Goal: Task Accomplishment & Management: Manage account settings

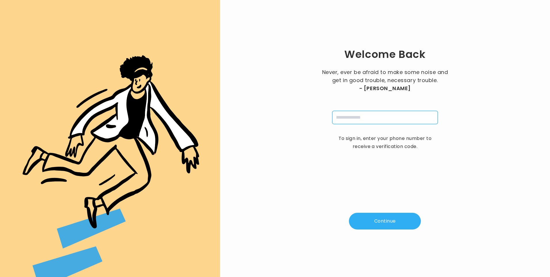
click at [349, 116] on input "tel" at bounding box center [385, 117] width 106 height 13
type input "**********"
click at [381, 216] on button "Continue" at bounding box center [385, 220] width 72 height 17
type input "*"
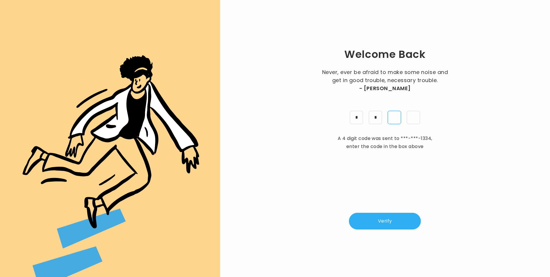
type input "*"
click at [400, 217] on button "Verify" at bounding box center [385, 220] width 72 height 17
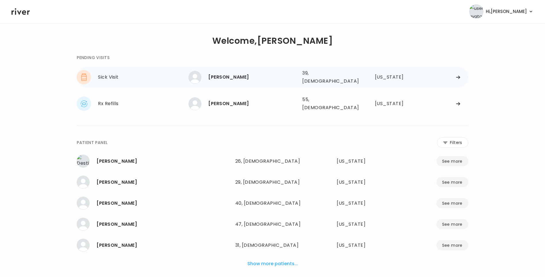
click at [239, 73] on div "[PERSON_NAME]" at bounding box center [252, 77] width 89 height 8
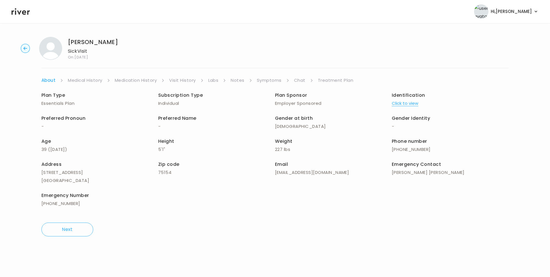
click at [301, 78] on link "Chat" at bounding box center [299, 80] width 11 height 8
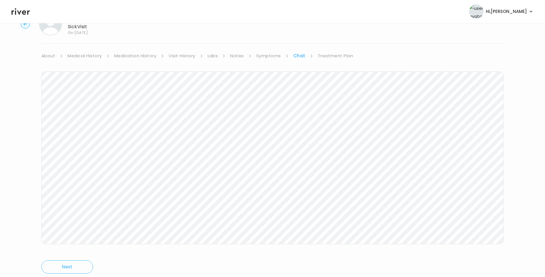
scroll to position [43, 0]
click at [27, 14] on icon at bounding box center [20, 11] width 18 height 9
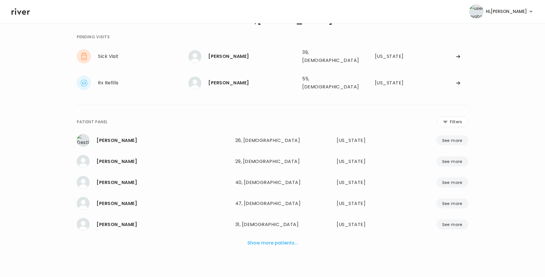
scroll to position [14, 0]
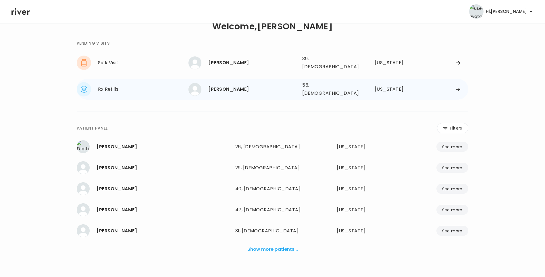
click at [227, 85] on div "Dawn Johnson" at bounding box center [252, 89] width 89 height 8
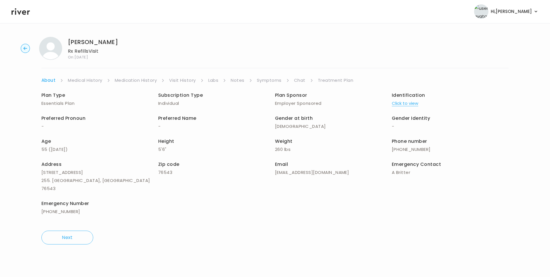
click at [297, 80] on link "Chat" at bounding box center [299, 80] width 11 height 8
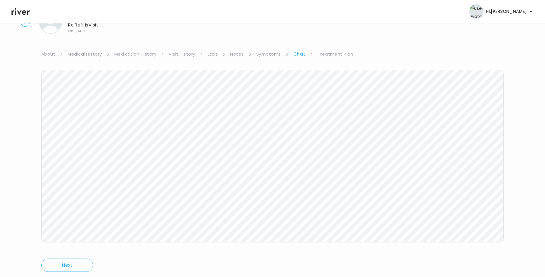
scroll to position [43, 0]
click at [326, 39] on link "Treatment Plan" at bounding box center [336, 37] width 36 height 8
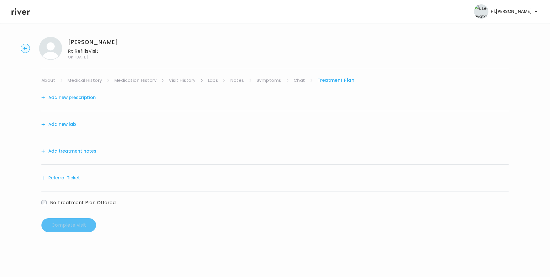
click at [86, 151] on button "Add treatment notes" at bounding box center [68, 151] width 55 height 8
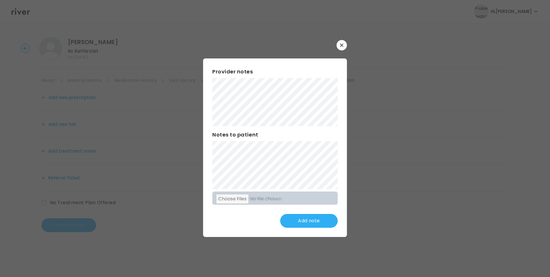
click at [340, 45] on button "button" at bounding box center [341, 45] width 10 height 10
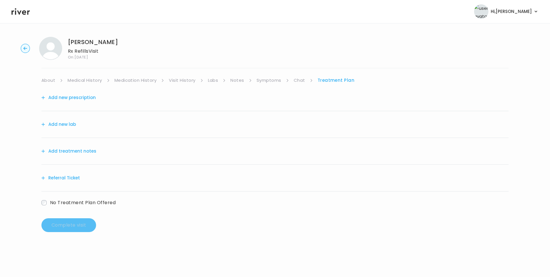
click at [180, 77] on link "Visit History" at bounding box center [182, 80] width 26 height 8
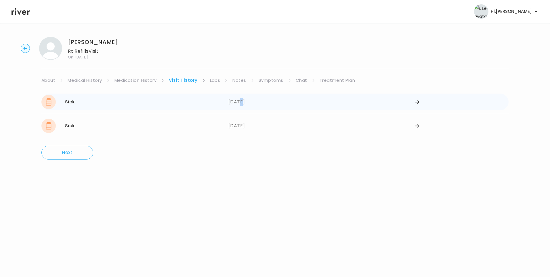
click at [241, 103] on div "09/04/2025" at bounding box center [321, 102] width 187 height 14
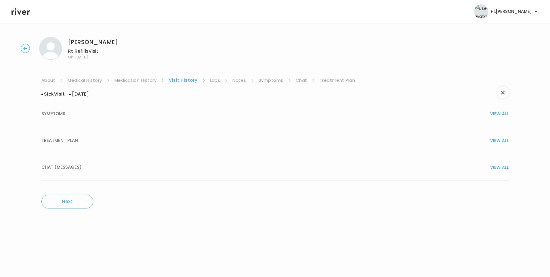
click at [81, 141] on div "TREATMENT PLAN VIEW ALL" at bounding box center [274, 140] width 467 height 8
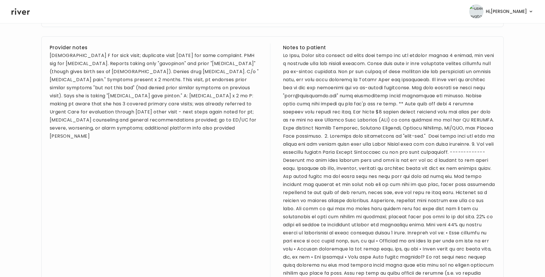
scroll to position [172, 0]
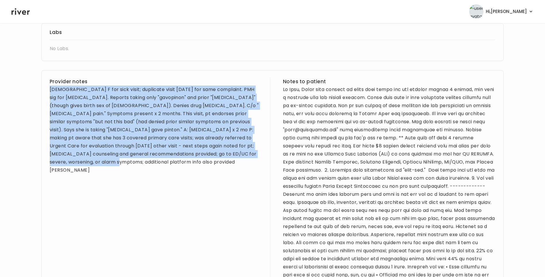
drag, startPoint x: 50, startPoint y: 90, endPoint x: 149, endPoint y: 175, distance: 130.9
drag, startPoint x: 149, startPoint y: 175, endPoint x: 124, endPoint y: 110, distance: 70.3
copy div "55 yo F for sick visit; duplicate visit today for same complaint. PMH sig for a…"
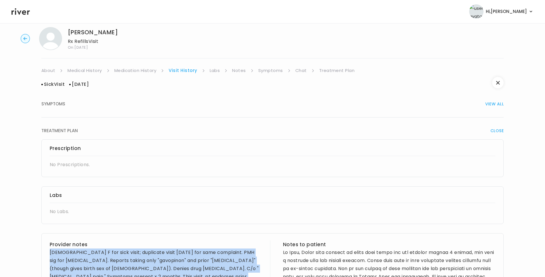
scroll to position [0, 0]
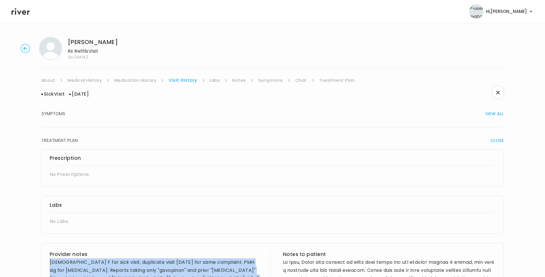
click at [273, 81] on link "Symptoms" at bounding box center [270, 80] width 25 height 8
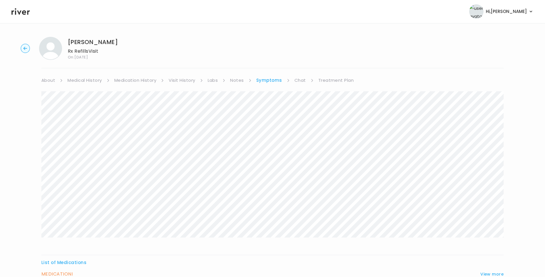
click at [335, 80] on link "Treatment Plan" at bounding box center [337, 80] width 36 height 8
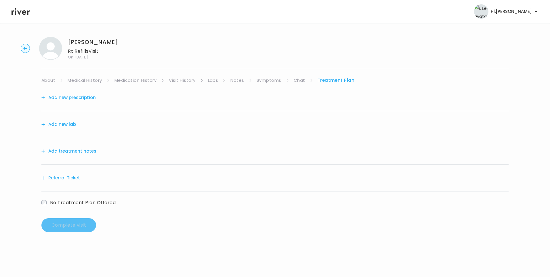
click at [87, 153] on button "Add treatment notes" at bounding box center [68, 151] width 55 height 8
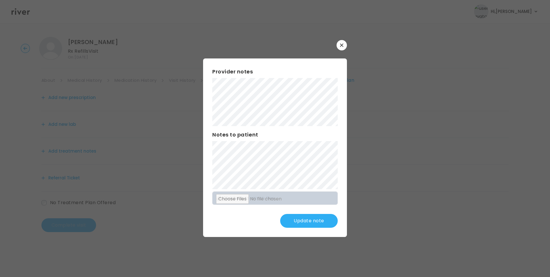
click at [321, 219] on button "Update note" at bounding box center [308, 221] width 57 height 14
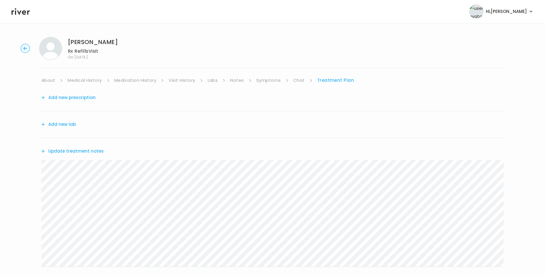
click at [300, 79] on link "Chat" at bounding box center [299, 80] width 11 height 8
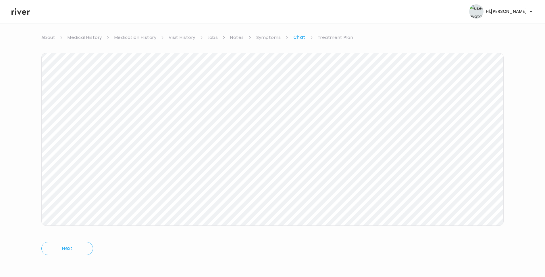
click at [341, 38] on link "Treatment Plan" at bounding box center [336, 37] width 36 height 8
click at [89, 109] on button "Update treatment notes" at bounding box center [72, 108] width 62 height 8
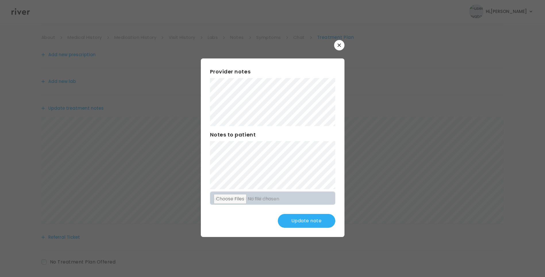
scroll to position [71, 0]
click at [313, 222] on button "Update note" at bounding box center [306, 221] width 57 height 14
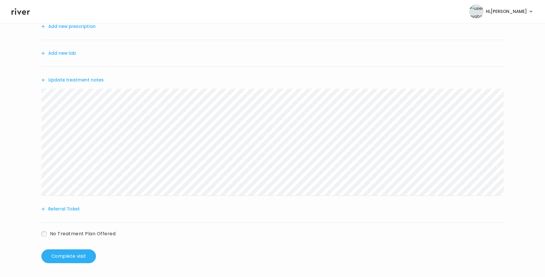
click at [92, 79] on button "Update treatment notes" at bounding box center [72, 80] width 62 height 8
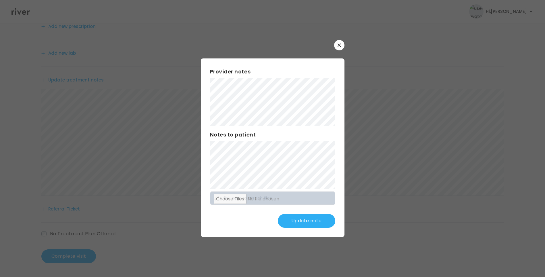
click at [302, 217] on button "Update note" at bounding box center [306, 221] width 57 height 14
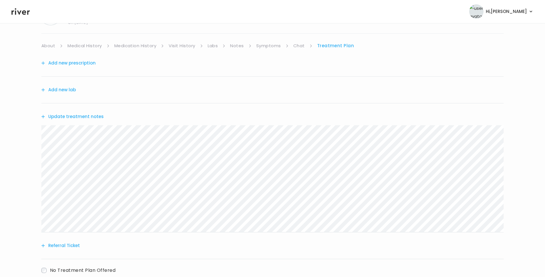
scroll to position [0, 0]
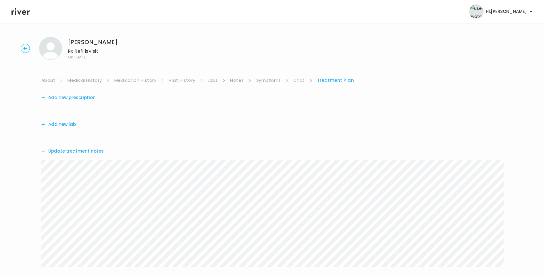
click at [81, 81] on link "Medical History" at bounding box center [85, 80] width 34 height 8
click at [328, 80] on link "Treatment Plan" at bounding box center [338, 80] width 36 height 8
click at [68, 149] on button "Update treatment notes" at bounding box center [72, 151] width 62 height 8
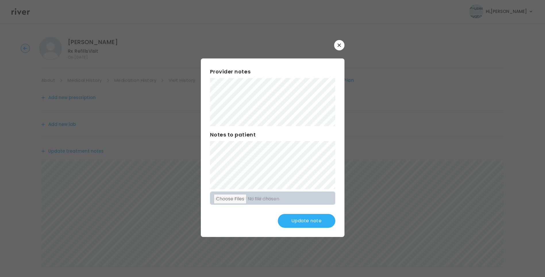
click at [325, 217] on button "Update note" at bounding box center [306, 221] width 57 height 14
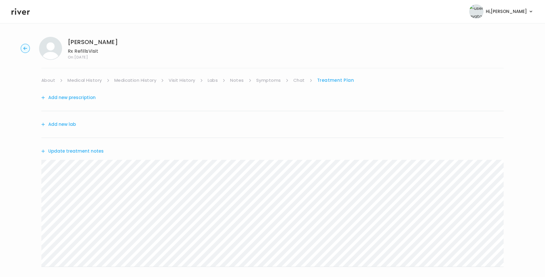
click at [50, 82] on link "About" at bounding box center [48, 80] width 14 height 8
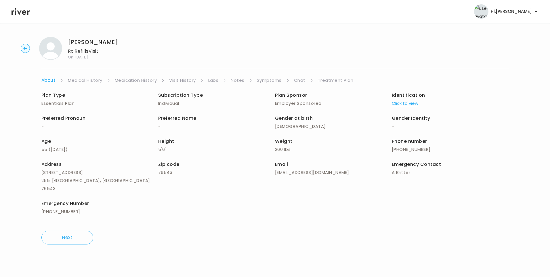
click at [328, 81] on link "Treatment Plan" at bounding box center [336, 80] width 36 height 8
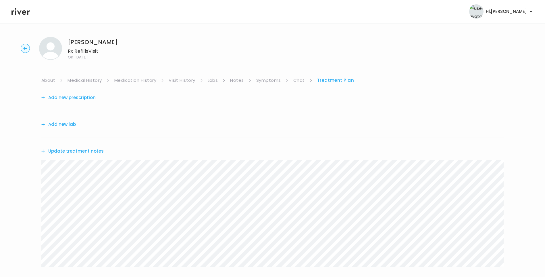
click at [93, 149] on button "Update treatment notes" at bounding box center [72, 151] width 62 height 8
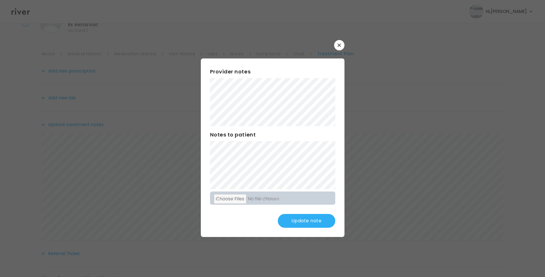
scroll to position [57, 0]
click at [304, 220] on button "Update note" at bounding box center [306, 221] width 57 height 14
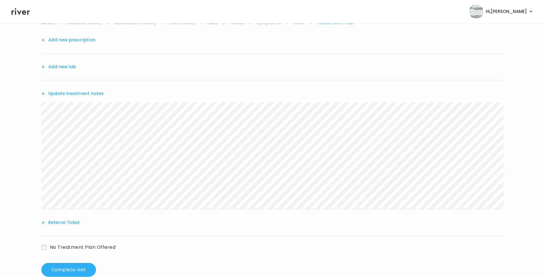
click at [89, 93] on button "Update treatment notes" at bounding box center [72, 93] width 62 height 8
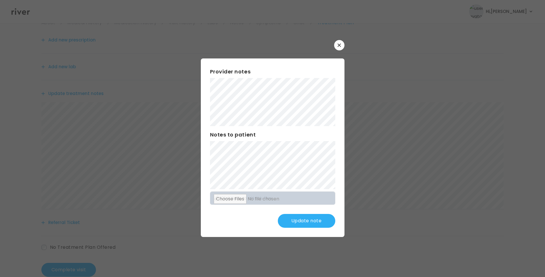
click at [306, 220] on button "Update note" at bounding box center [306, 221] width 57 height 14
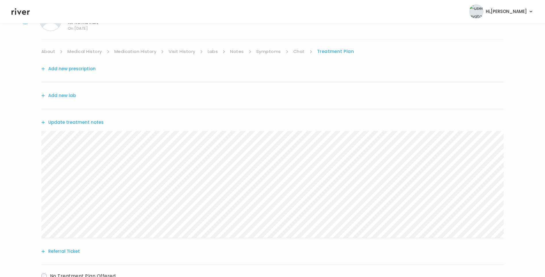
click at [300, 49] on link "Chat" at bounding box center [299, 51] width 11 height 8
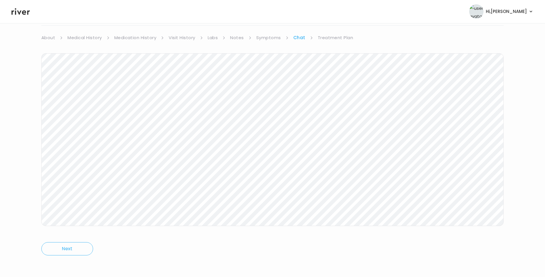
scroll to position [43, 0]
click at [335, 37] on link "Treatment Plan" at bounding box center [336, 37] width 36 height 8
click at [86, 106] on button "Update treatment notes" at bounding box center [72, 108] width 62 height 8
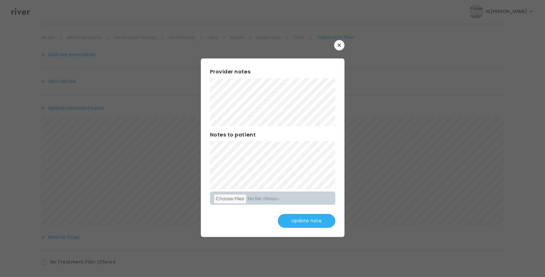
click at [312, 219] on button "Update note" at bounding box center [306, 221] width 57 height 14
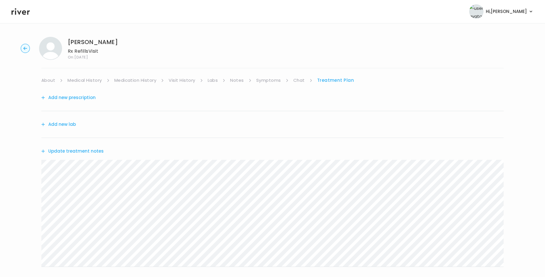
click at [298, 81] on link "Chat" at bounding box center [299, 80] width 11 height 8
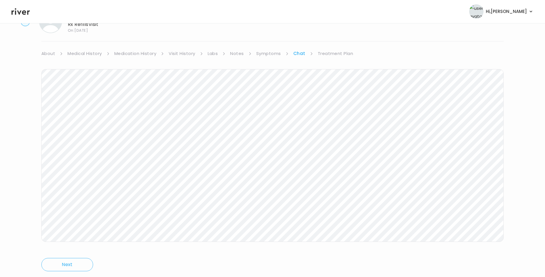
scroll to position [43, 0]
click at [327, 38] on link "Treatment Plan" at bounding box center [336, 37] width 36 height 8
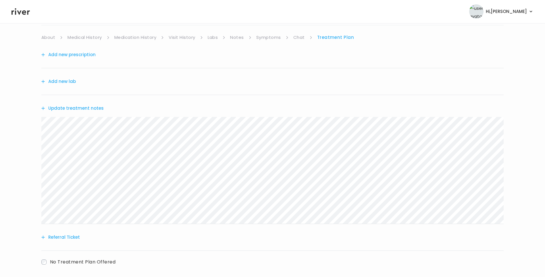
click at [298, 37] on link "Chat" at bounding box center [299, 37] width 11 height 8
click at [333, 38] on link "Treatment Plan" at bounding box center [336, 37] width 36 height 8
click at [92, 111] on button "Update treatment notes" at bounding box center [72, 108] width 62 height 8
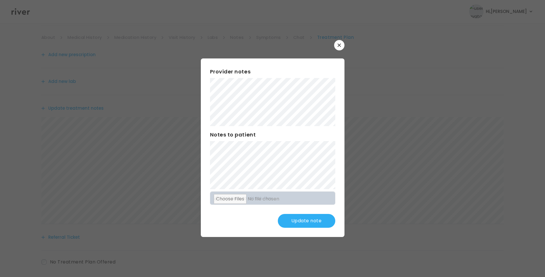
click at [304, 219] on button "Update note" at bounding box center [306, 221] width 57 height 14
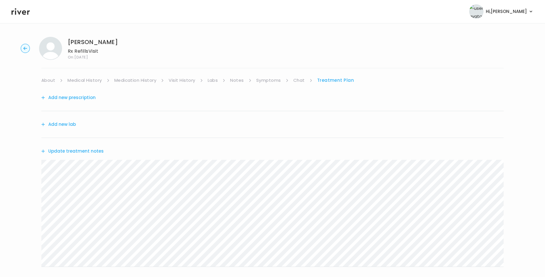
click at [297, 80] on link "Chat" at bounding box center [299, 80] width 11 height 8
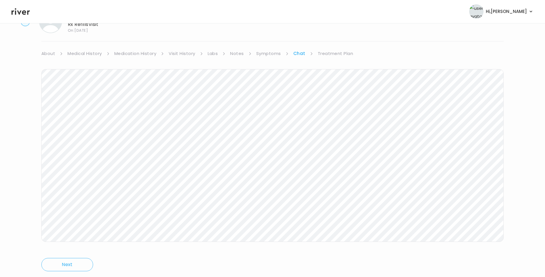
scroll to position [43, 0]
click at [339, 39] on link "Treatment Plan" at bounding box center [336, 37] width 36 height 8
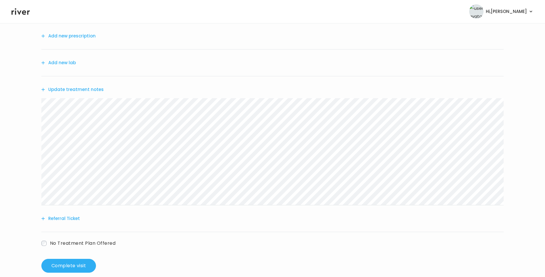
scroll to position [71, 0]
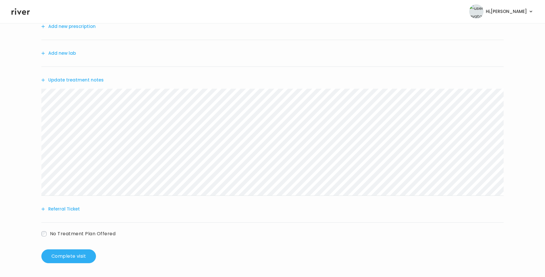
click at [71, 233] on span "No Treatment Plan Offered" at bounding box center [83, 233] width 66 height 7
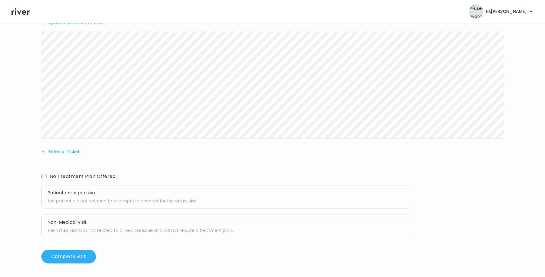
scroll to position [129, 0]
click at [78, 189] on h3 "Patient unresponsive" at bounding box center [226, 192] width 358 height 8
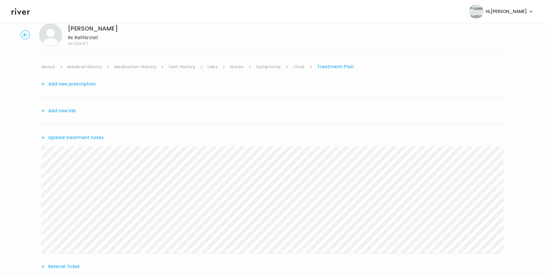
scroll to position [0, 0]
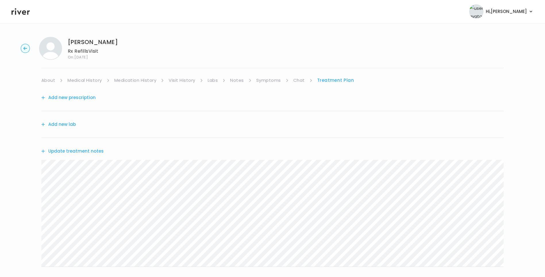
click at [48, 82] on link "About" at bounding box center [48, 80] width 14 height 8
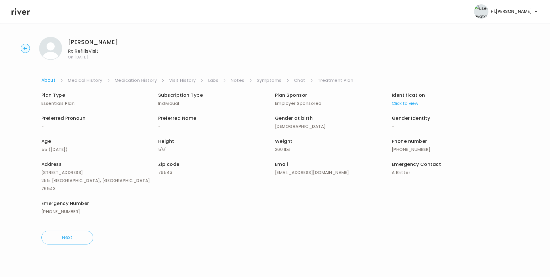
drag, startPoint x: 325, startPoint y: 79, endPoint x: 327, endPoint y: 84, distance: 5.3
click at [325, 79] on link "Treatment Plan" at bounding box center [336, 80] width 36 height 8
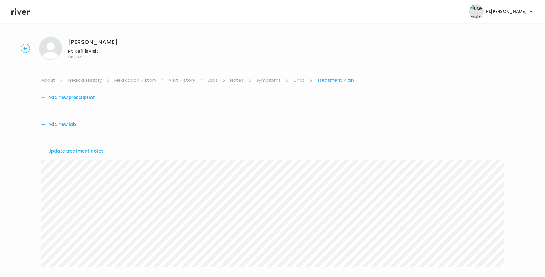
click at [301, 79] on link "Chat" at bounding box center [299, 80] width 11 height 8
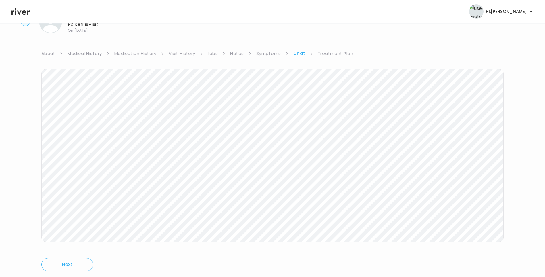
scroll to position [43, 0]
click at [329, 39] on link "Treatment Plan" at bounding box center [336, 37] width 36 height 8
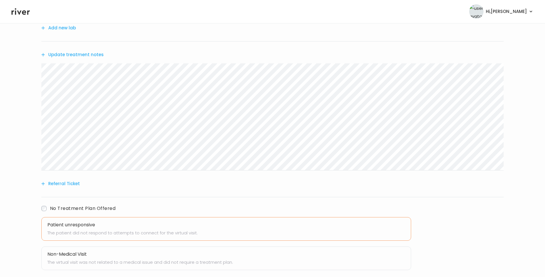
scroll to position [129, 0]
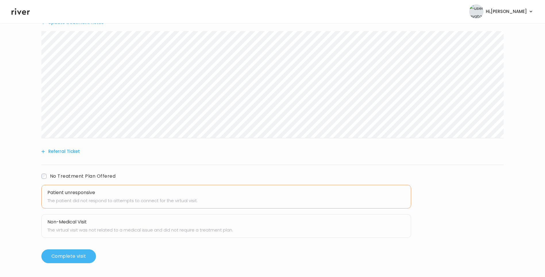
click at [76, 256] on button "Complete visit" at bounding box center [68, 256] width 55 height 14
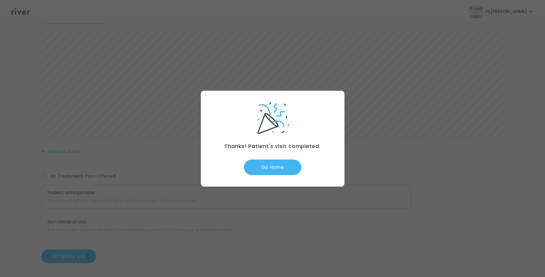
click at [285, 168] on button "Go Home" at bounding box center [272, 167] width 57 height 16
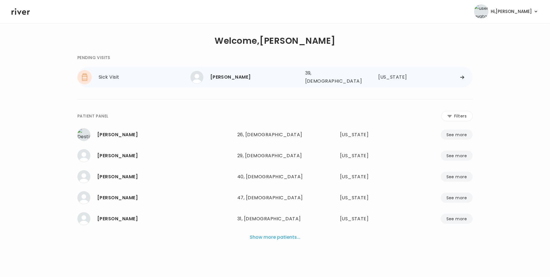
click at [224, 73] on div "[PERSON_NAME]" at bounding box center [255, 77] width 90 height 8
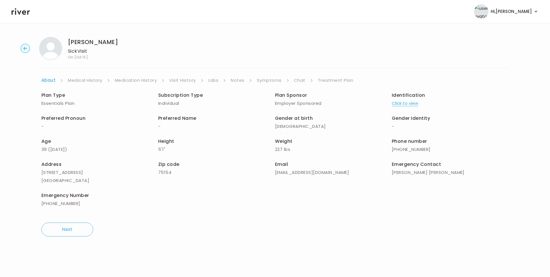
drag, startPoint x: 302, startPoint y: 78, endPoint x: 305, endPoint y: 81, distance: 3.7
click at [302, 78] on link "Chat" at bounding box center [299, 80] width 11 height 8
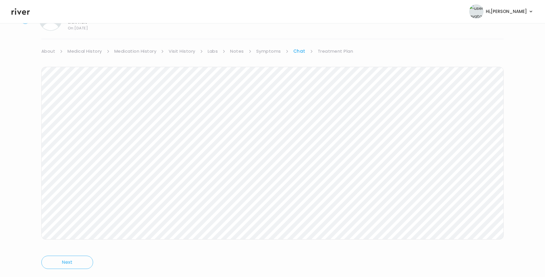
scroll to position [43, 0]
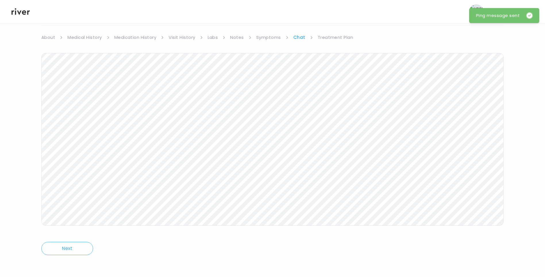
click at [23, 14] on icon at bounding box center [20, 11] width 18 height 7
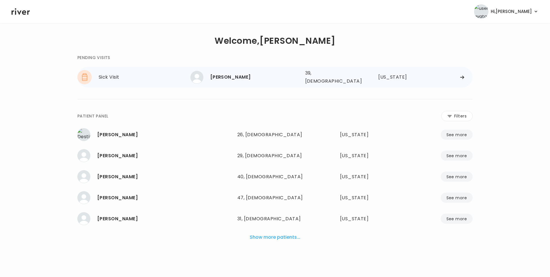
click at [249, 76] on div "[PERSON_NAME]" at bounding box center [255, 77] width 90 height 8
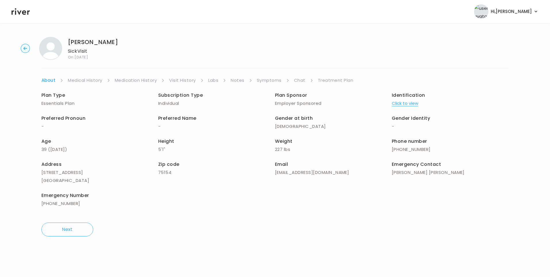
click at [330, 83] on link "Treatment Plan" at bounding box center [336, 80] width 36 height 8
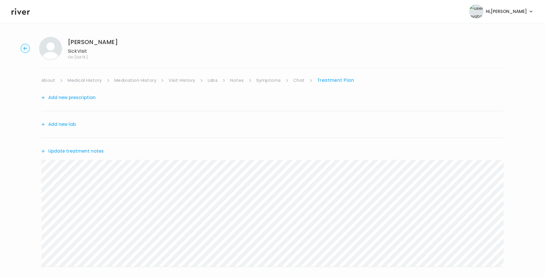
click at [17, 12] on icon at bounding box center [20, 11] width 18 height 9
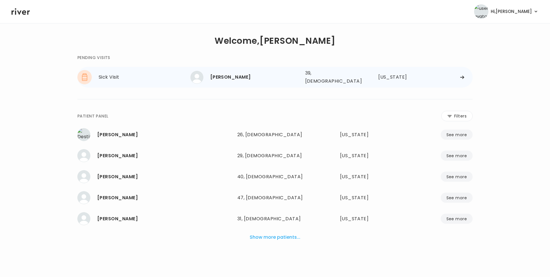
click at [237, 78] on div "[PERSON_NAME]" at bounding box center [255, 77] width 90 height 8
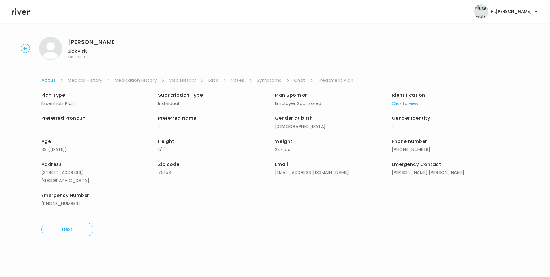
drag, startPoint x: 291, startPoint y: 78, endPoint x: 295, endPoint y: 79, distance: 4.4
click at [292, 78] on ul "About Medical History Medication History Visit History Labs Notes Symptoms Chat…" at bounding box center [274, 80] width 467 height 8
click at [296, 79] on link "Chat" at bounding box center [299, 80] width 11 height 8
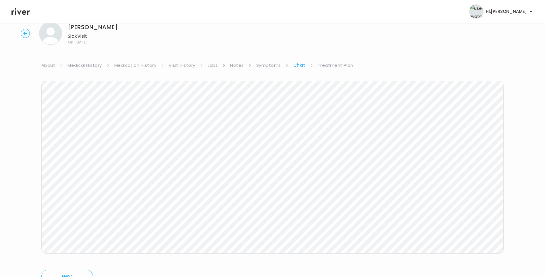
scroll to position [43, 0]
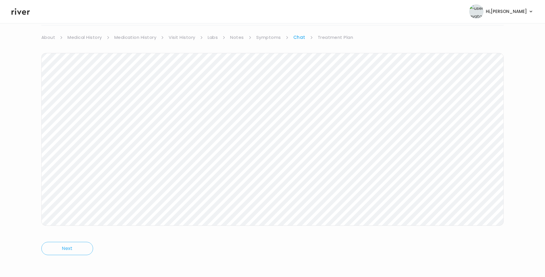
drag, startPoint x: 14, startPoint y: 8, endPoint x: 17, endPoint y: 9, distance: 3.1
click at [14, 8] on icon at bounding box center [20, 11] width 18 height 9
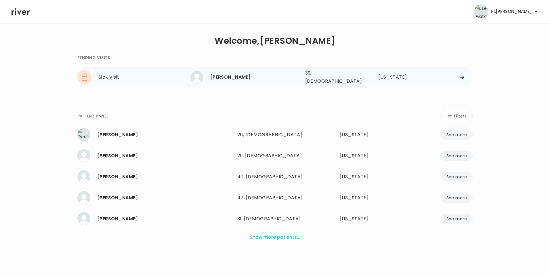
click at [245, 80] on div "[PERSON_NAME] 39, [DEMOGRAPHIC_DATA] See more" at bounding box center [245, 77] width 110 height 13
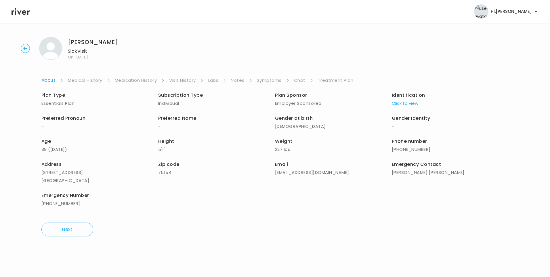
click at [299, 80] on link "Chat" at bounding box center [299, 80] width 11 height 8
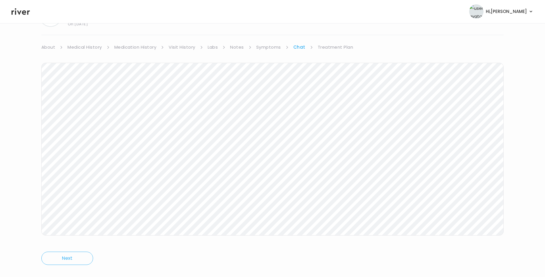
scroll to position [43, 0]
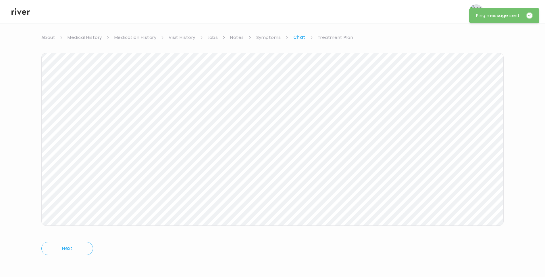
click at [21, 10] on icon at bounding box center [20, 11] width 18 height 9
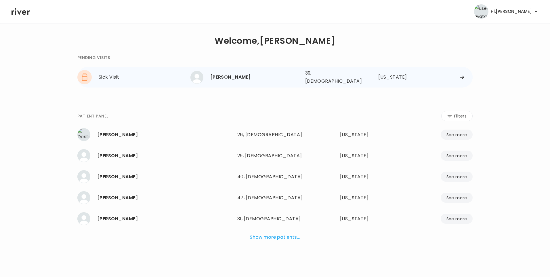
click at [236, 74] on div "[PERSON_NAME]" at bounding box center [255, 77] width 90 height 8
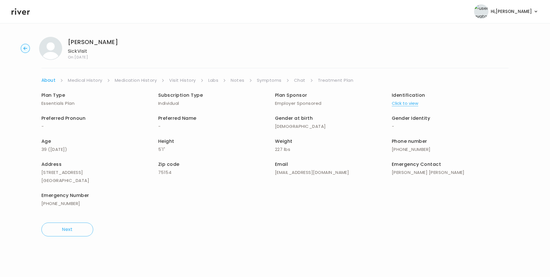
drag, startPoint x: 292, startPoint y: 78, endPoint x: 300, endPoint y: 77, distance: 7.6
click at [292, 78] on ul "About Medical History Medication History Visit History Labs Notes Symptoms Chat…" at bounding box center [274, 80] width 467 height 8
click at [303, 76] on link "Chat" at bounding box center [299, 80] width 11 height 8
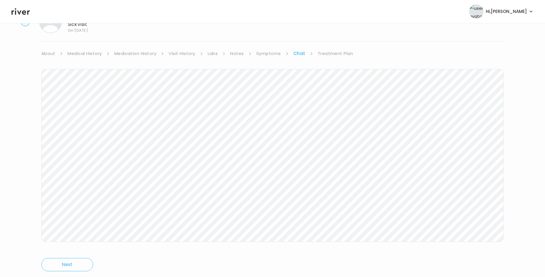
scroll to position [43, 0]
click at [23, 14] on icon at bounding box center [20, 11] width 18 height 7
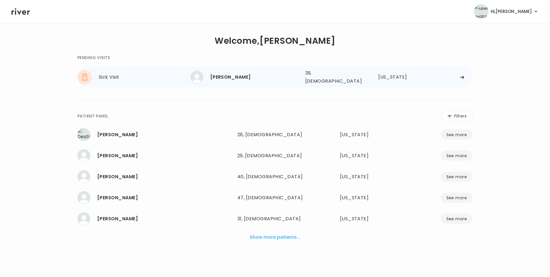
drag, startPoint x: 551, startPoint y: 95, endPoint x: 430, endPoint y: 79, distance: 121.8
click at [544, 92] on main "**********" at bounding box center [275, 150] width 550 height 254
click at [344, 46] on div "**********" at bounding box center [274, 153] width 395 height 217
